Goal: Information Seeking & Learning: Understand process/instructions

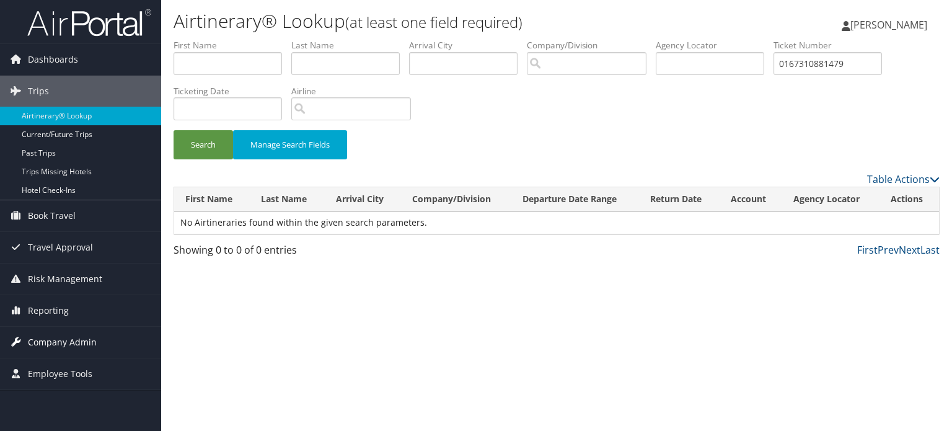
click at [48, 339] on span "Company Admin" at bounding box center [62, 341] width 69 height 31
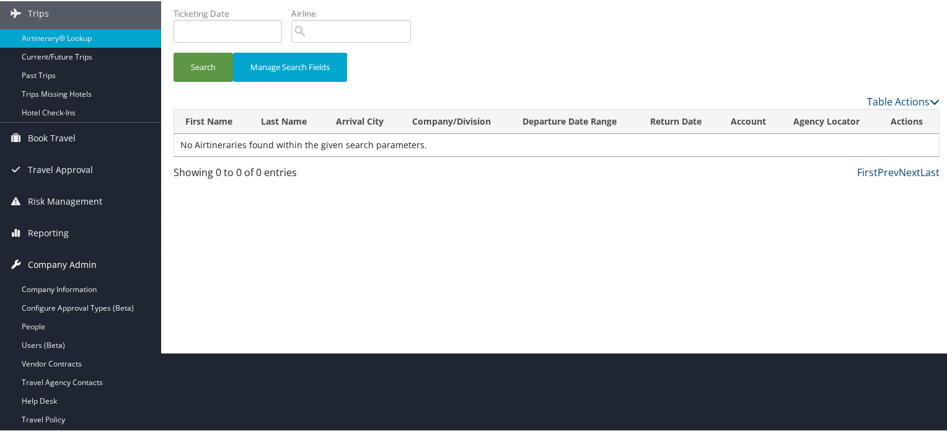
scroll to position [248, 0]
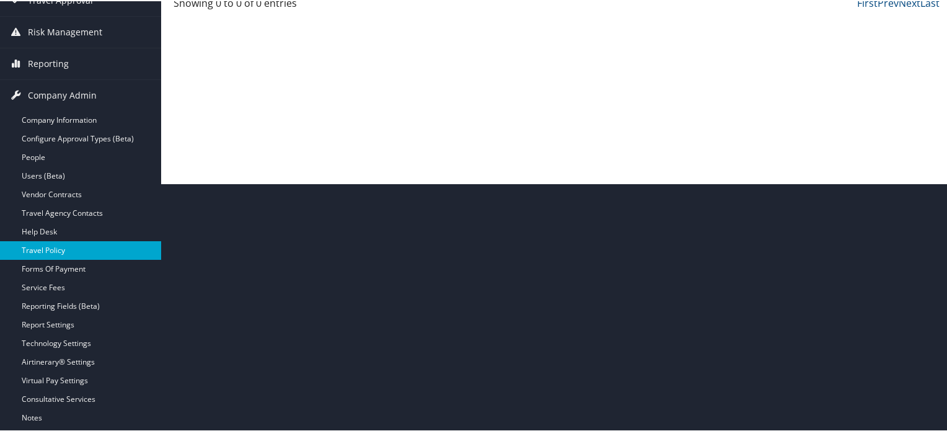
click at [47, 253] on link "Travel Policy" at bounding box center [80, 249] width 161 height 19
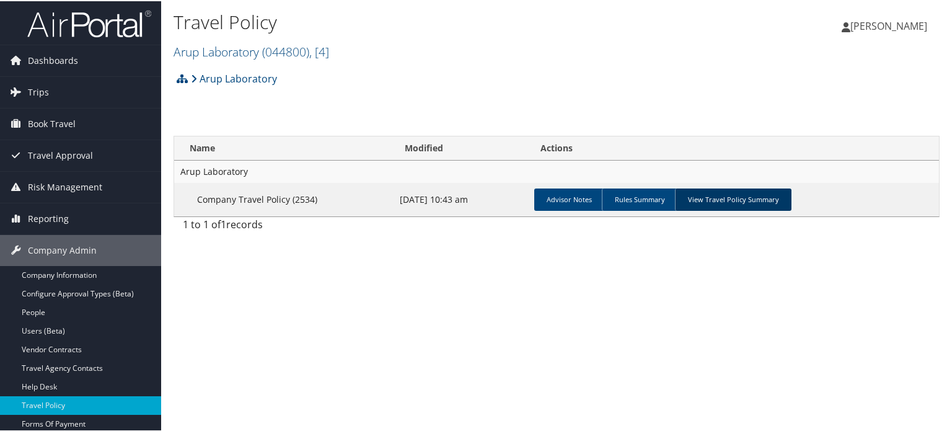
click at [750, 201] on link "View Travel Policy Summary" at bounding box center [733, 198] width 116 height 22
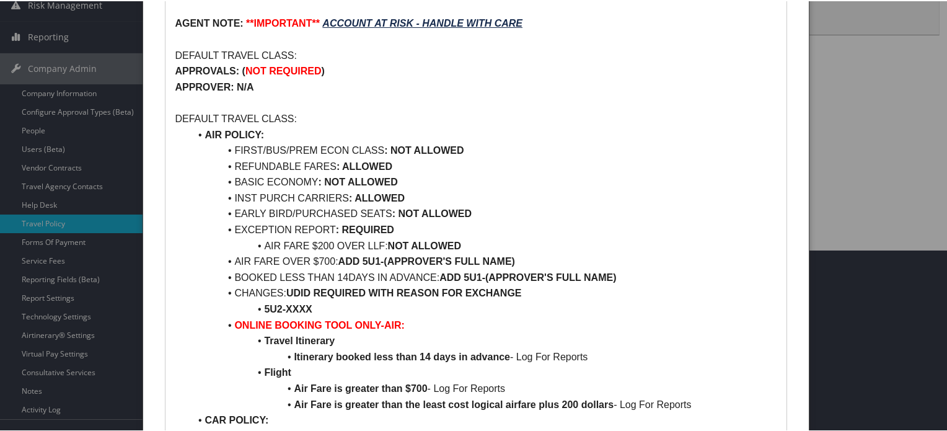
scroll to position [186, 0]
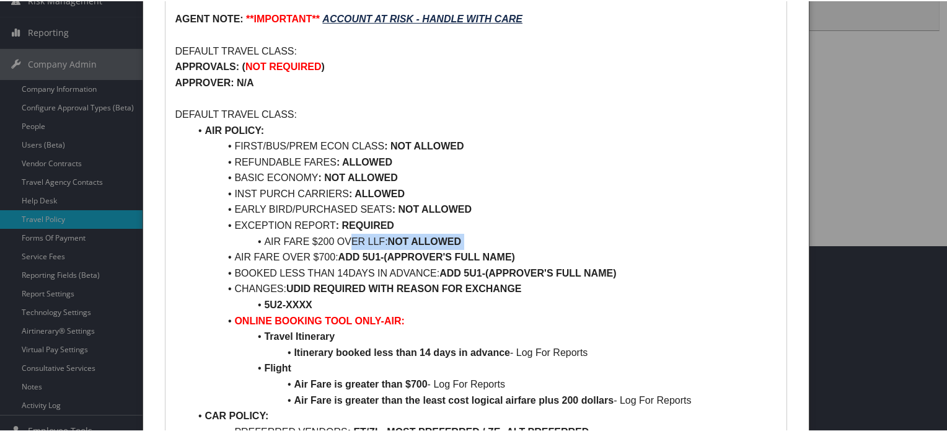
drag, startPoint x: 235, startPoint y: 256, endPoint x: 353, endPoint y: 242, distance: 118.6
click at [353, 242] on li "AIR FARE $200 OVER LLF: NOT ALLOWED" at bounding box center [483, 240] width 587 height 16
drag, startPoint x: 235, startPoint y: 250, endPoint x: 258, endPoint y: 242, distance: 23.5
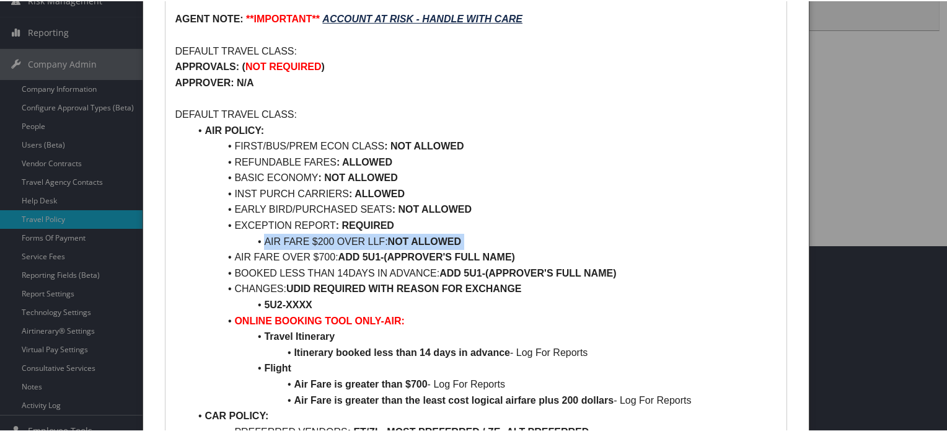
click at [601, 248] on li "AIR FARE OVER $700: ADD 5U1-(APPROVER'S FULL NAME)" at bounding box center [483, 256] width 587 height 16
